Goal: Transaction & Acquisition: Purchase product/service

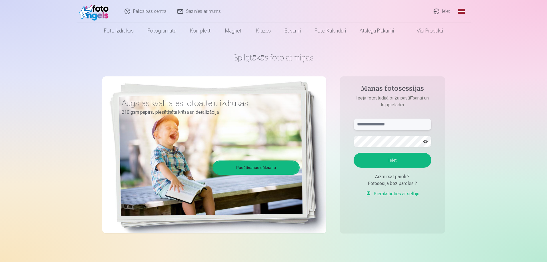
click at [404, 127] on input "text" at bounding box center [392, 124] width 78 height 11
type input "**********"
click at [390, 160] on button "Ieiet" at bounding box center [392, 160] width 78 height 15
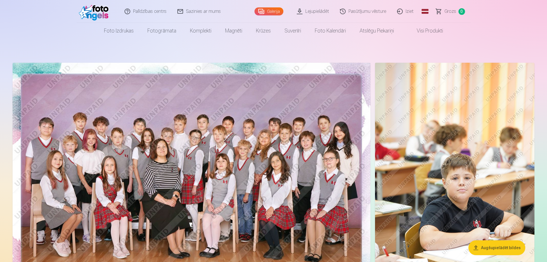
click at [250, 133] on img at bounding box center [192, 182] width 358 height 239
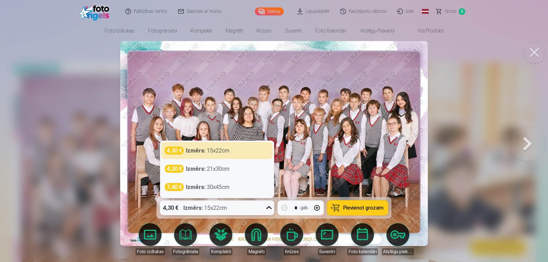
click at [267, 208] on icon at bounding box center [269, 208] width 9 height 9
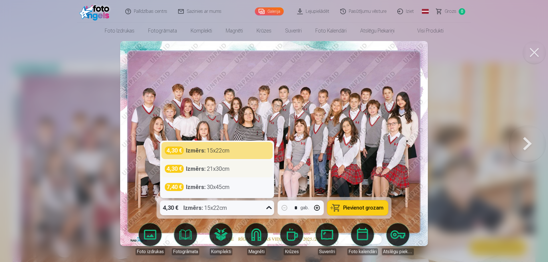
click at [229, 166] on div "Izmērs : 21x30cm" at bounding box center [208, 169] width 44 height 8
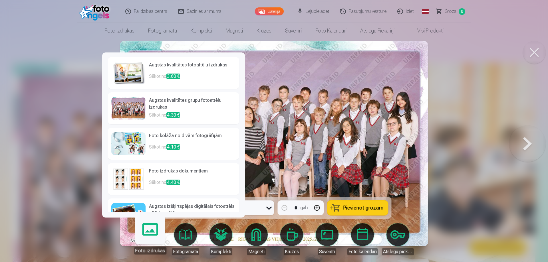
click at [149, 235] on link "Foto izdrukas" at bounding box center [149, 237] width 35 height 35
click at [148, 233] on link "Foto izdrukas" at bounding box center [149, 237] width 35 height 35
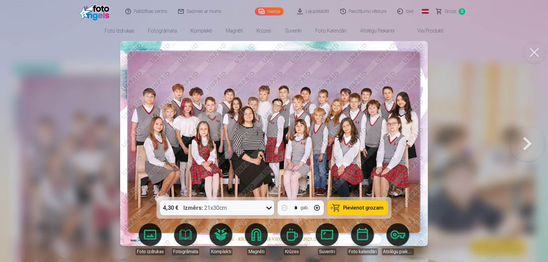
click at [473, 80] on div at bounding box center [274, 131] width 548 height 262
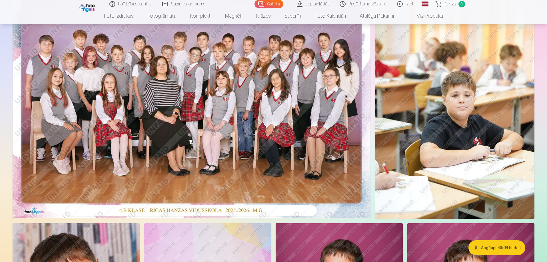
scroll to position [86, 0]
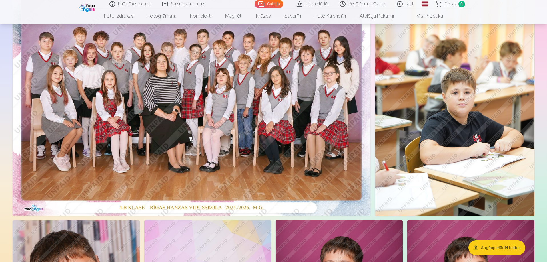
click at [206, 102] on img at bounding box center [192, 96] width 358 height 239
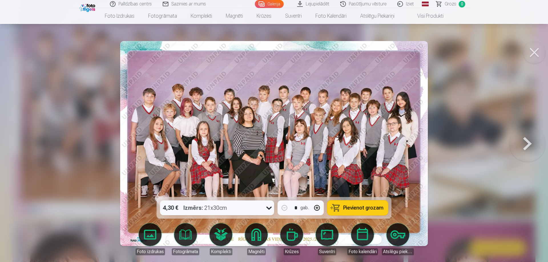
click at [359, 208] on span "Pievienot grozam" at bounding box center [363, 208] width 40 height 5
click at [526, 143] on button at bounding box center [527, 144] width 37 height 96
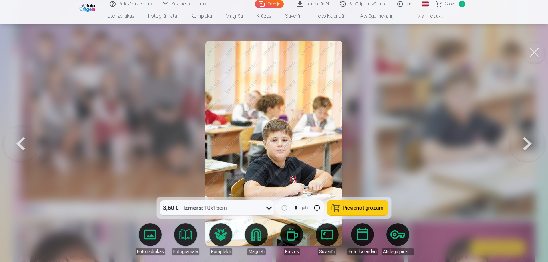
click at [526, 140] on button at bounding box center [527, 144] width 37 height 96
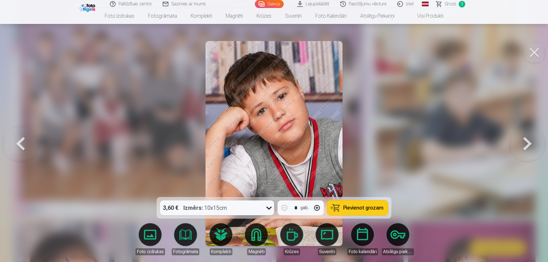
click at [526, 140] on button at bounding box center [527, 144] width 37 height 96
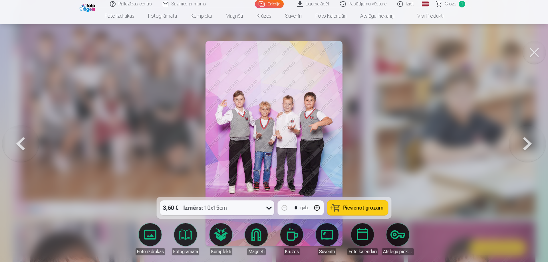
click at [526, 140] on button at bounding box center [527, 144] width 37 height 96
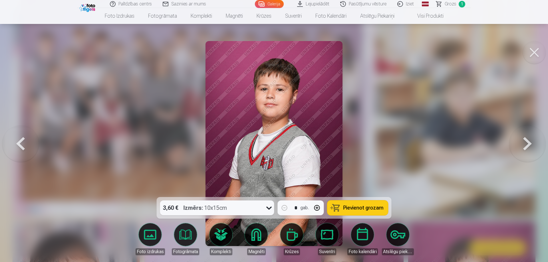
click at [526, 140] on button at bounding box center [527, 144] width 37 height 96
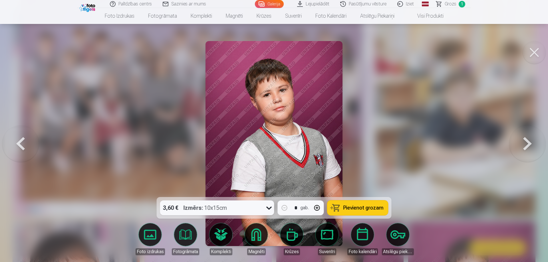
click at [526, 140] on button at bounding box center [527, 144] width 37 height 96
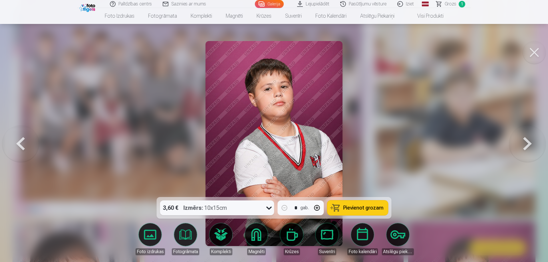
click at [526, 140] on button at bounding box center [527, 144] width 37 height 96
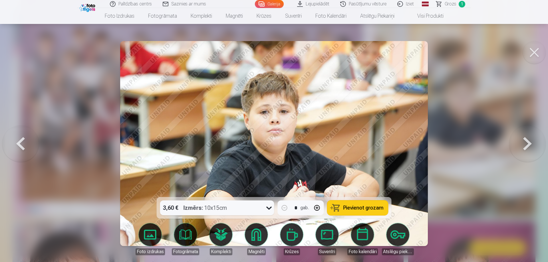
click at [526, 140] on button at bounding box center [527, 144] width 37 height 96
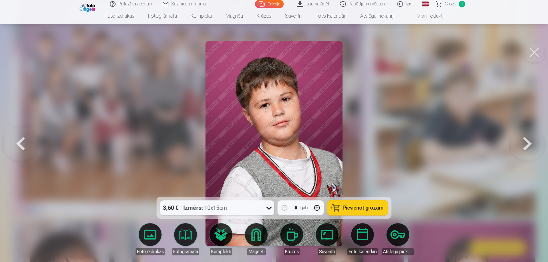
click at [526, 140] on button at bounding box center [527, 144] width 37 height 96
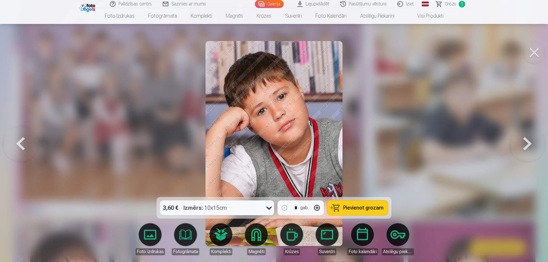
click at [526, 140] on button at bounding box center [527, 144] width 37 height 96
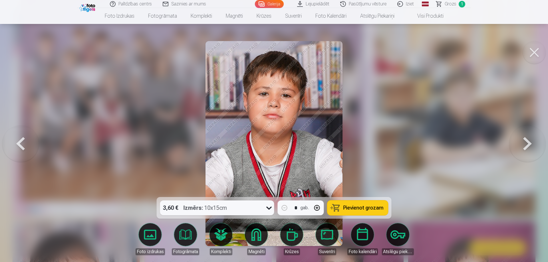
click at [526, 140] on button at bounding box center [527, 144] width 37 height 96
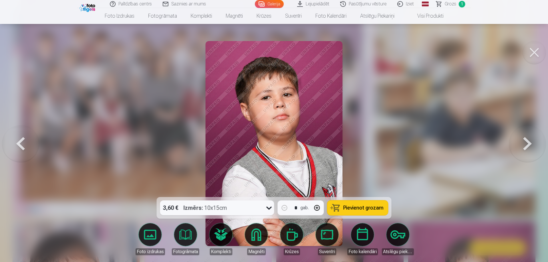
click at [526, 140] on button at bounding box center [527, 144] width 37 height 96
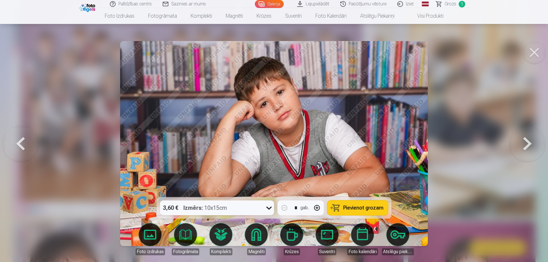
click at [526, 140] on button at bounding box center [527, 144] width 37 height 96
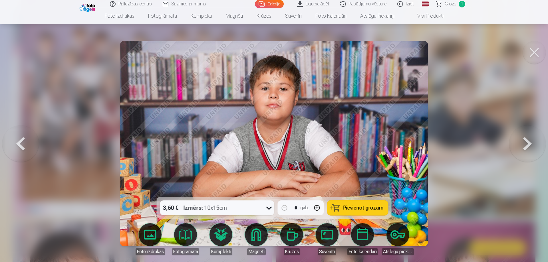
click at [526, 140] on button at bounding box center [527, 144] width 37 height 96
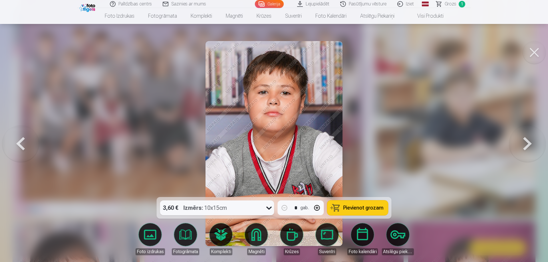
click at [526, 140] on button at bounding box center [527, 144] width 37 height 96
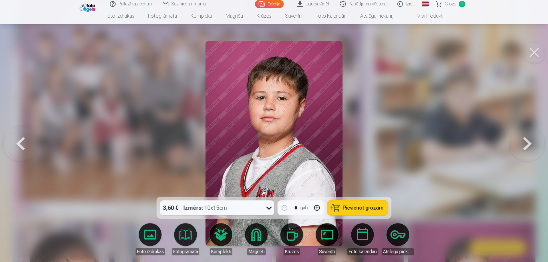
click at [526, 140] on button at bounding box center [527, 144] width 37 height 96
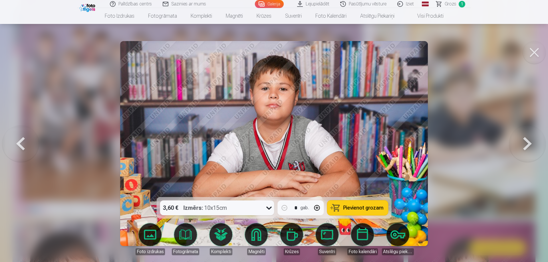
click at [526, 140] on button at bounding box center [527, 144] width 37 height 96
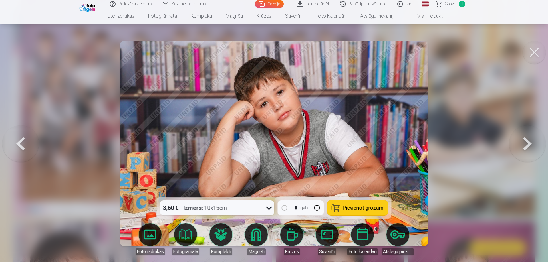
click at [526, 140] on button at bounding box center [527, 144] width 37 height 96
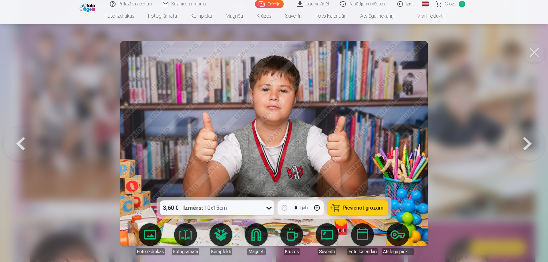
click at [526, 140] on button at bounding box center [527, 144] width 37 height 96
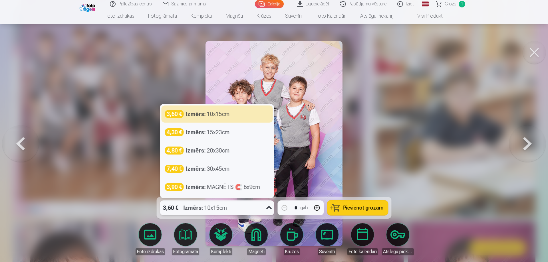
click at [270, 208] on icon at bounding box center [269, 208] width 9 height 9
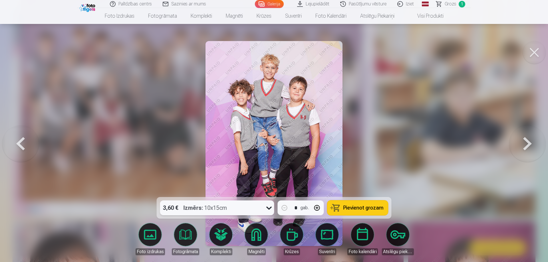
click at [270, 208] on icon at bounding box center [268, 208] width 5 height 3
click at [538, 150] on button at bounding box center [527, 144] width 37 height 96
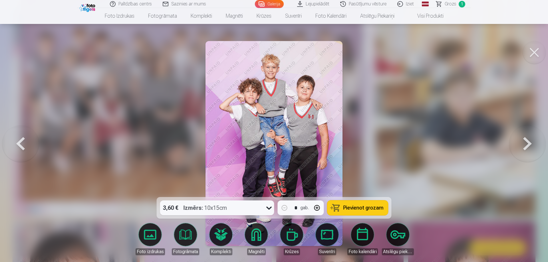
click at [534, 149] on button at bounding box center [527, 144] width 37 height 96
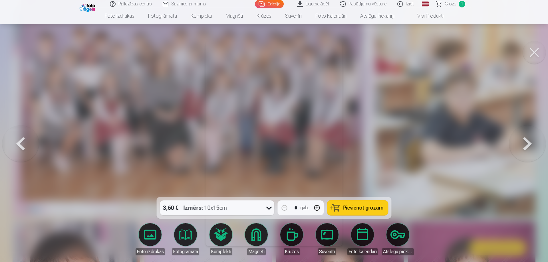
click at [533, 149] on button at bounding box center [527, 144] width 37 height 96
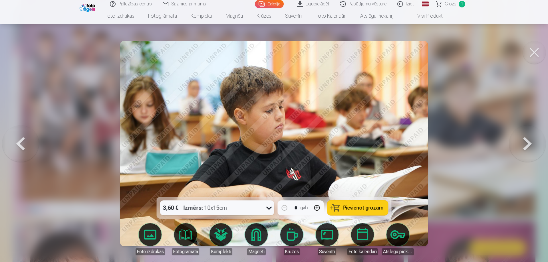
click at [533, 149] on button at bounding box center [527, 144] width 37 height 96
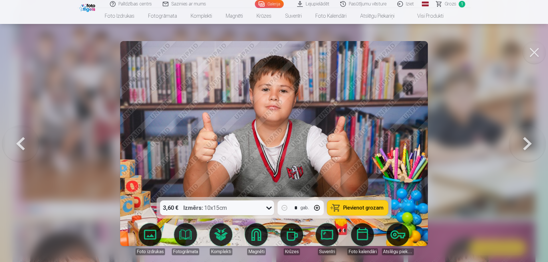
click at [533, 149] on button at bounding box center [527, 144] width 37 height 96
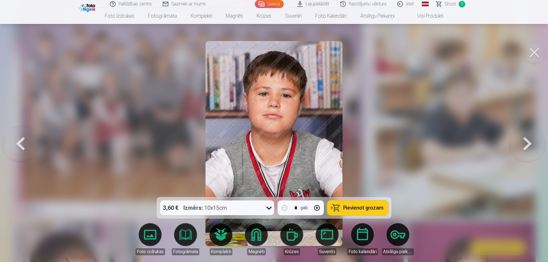
click at [533, 149] on button at bounding box center [527, 144] width 37 height 96
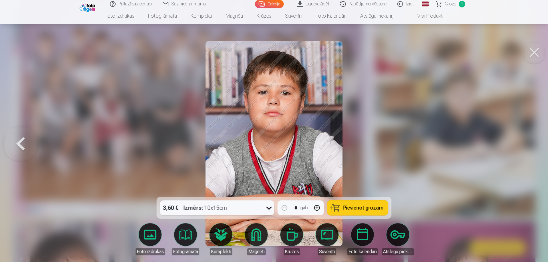
click at [532, 149] on div at bounding box center [274, 131] width 548 height 262
